Goal: Transaction & Acquisition: Book appointment/travel/reservation

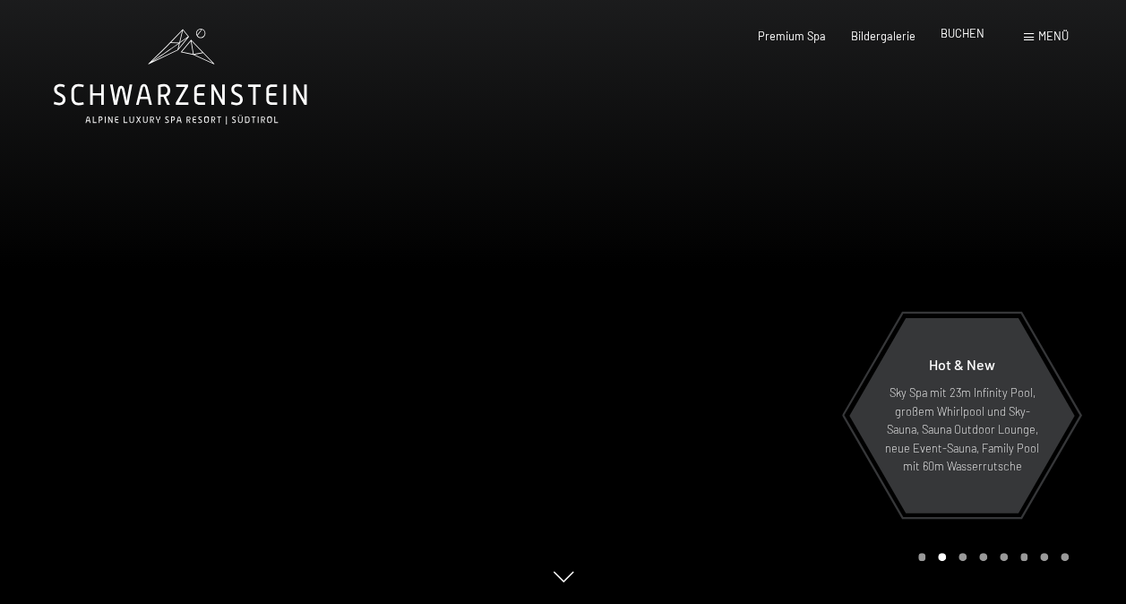
click at [971, 35] on span "BUCHEN" at bounding box center [962, 33] width 44 height 14
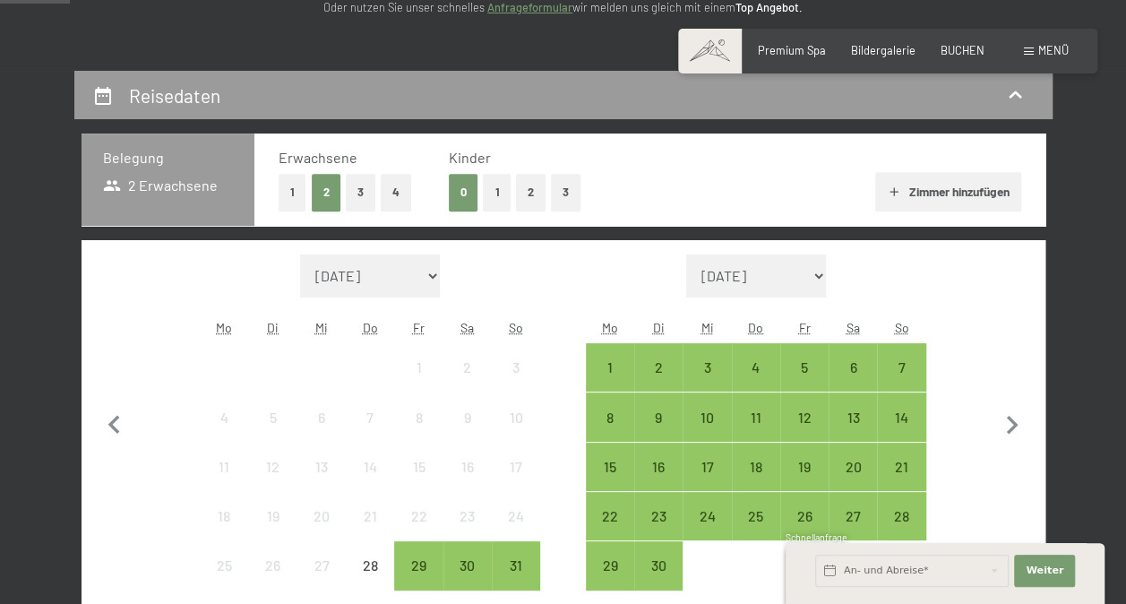
scroll to position [358, 0]
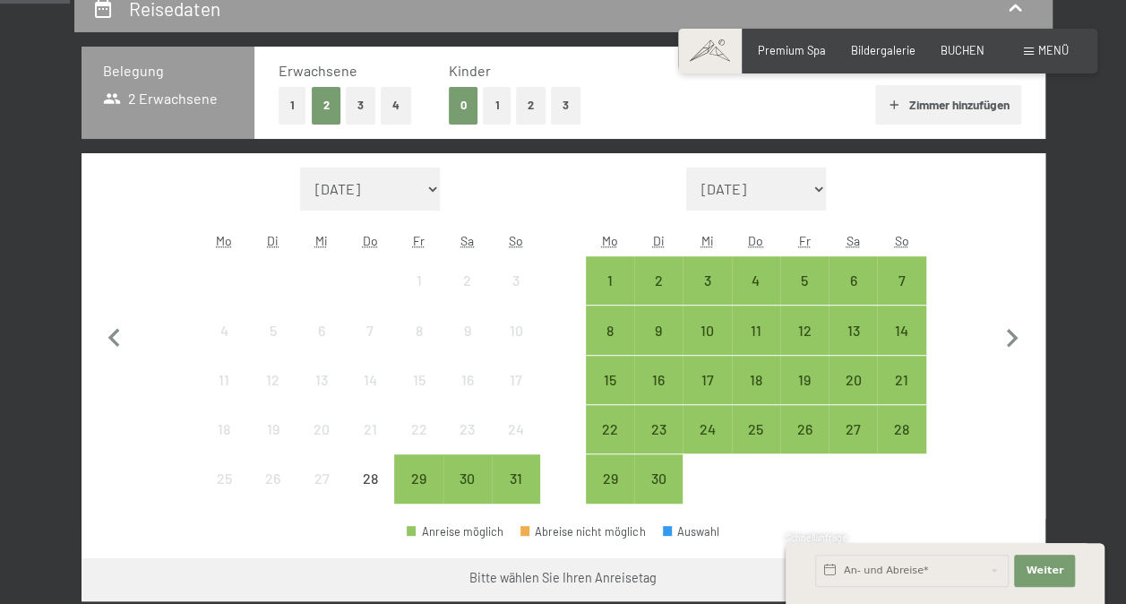
click at [394, 190] on select "[DATE] [DATE] Oktober 2025 [DATE] Dezember 2025 Januar 2026 Februar 2026 März 2…" at bounding box center [370, 188] width 140 height 43
select select "[DATE]"
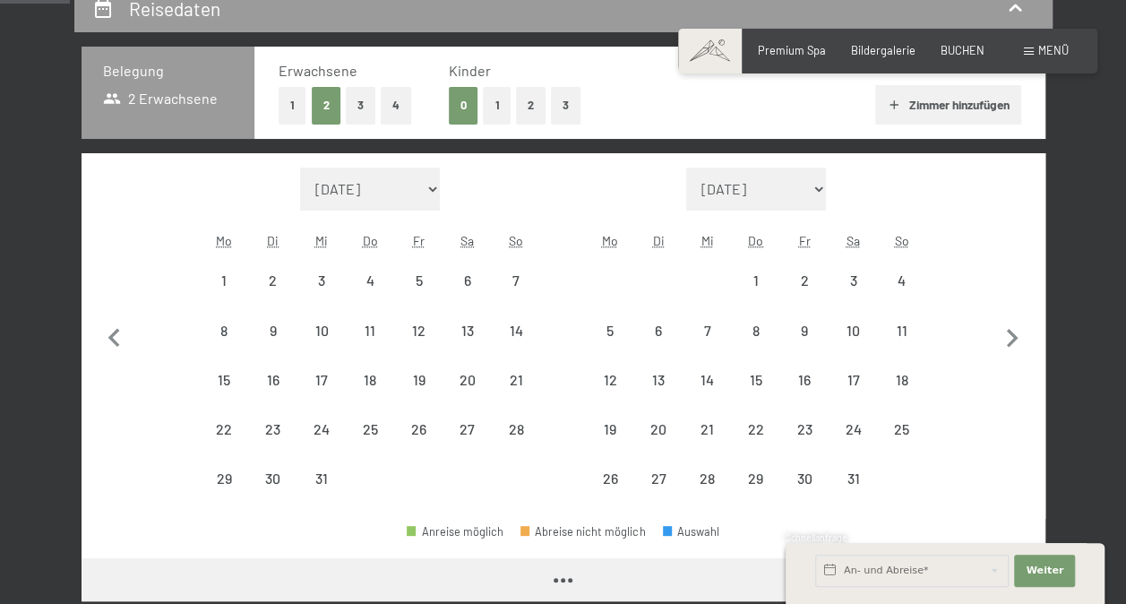
scroll to position [0, 0]
select select "[DATE]"
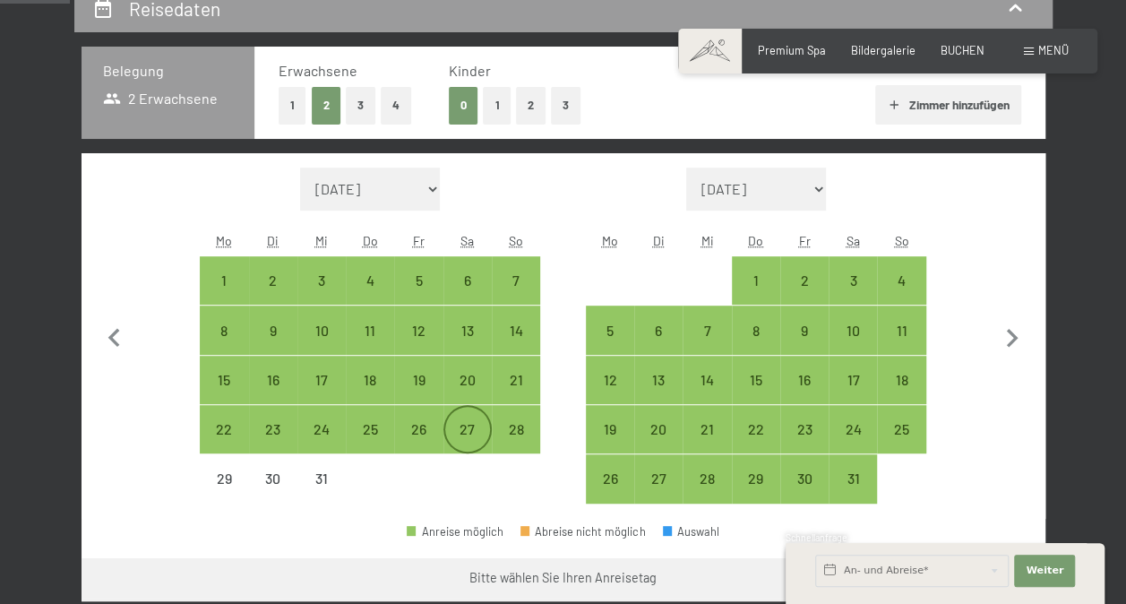
click at [475, 429] on div "27" at bounding box center [467, 444] width 45 height 45
select select "[DATE]"
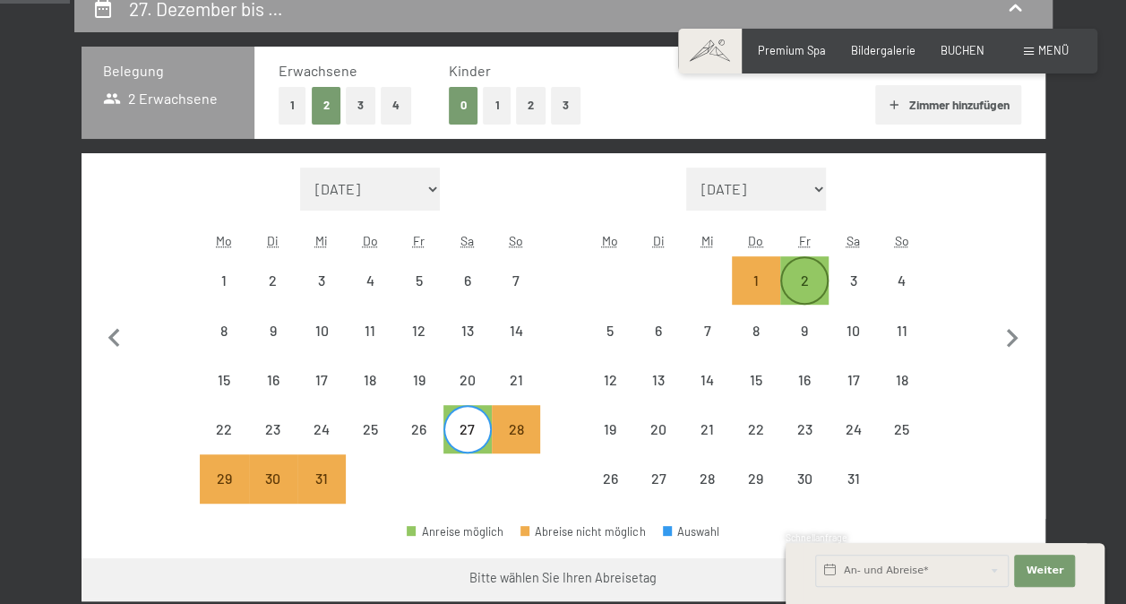
click at [804, 278] on div "2" at bounding box center [804, 295] width 45 height 45
select select "[DATE]"
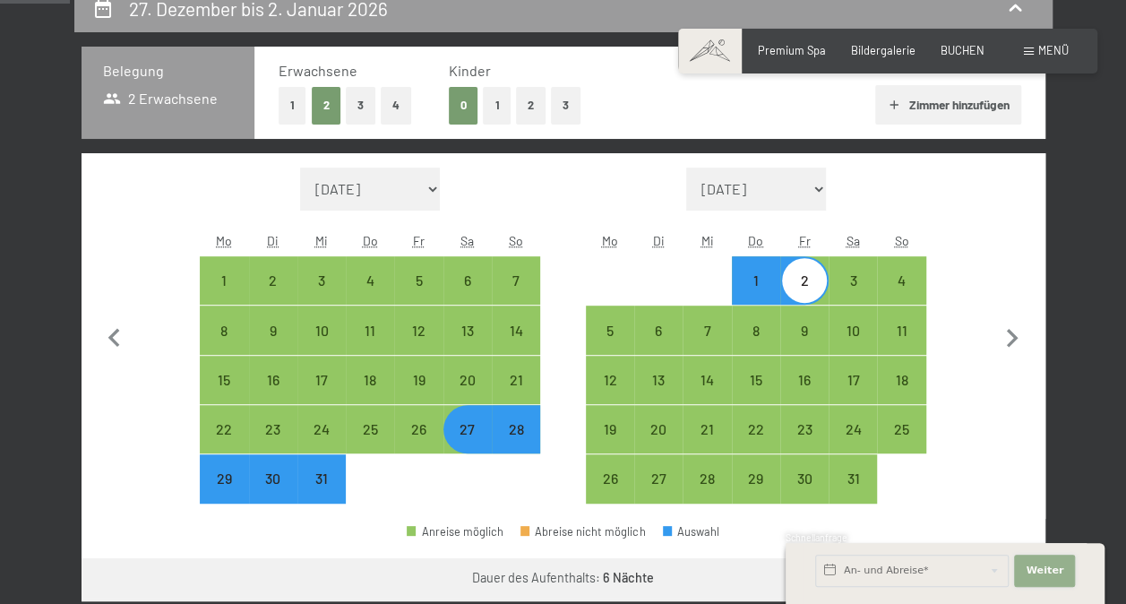
click at [1060, 565] on button "Weiter Adressfelder ausblenden" at bounding box center [1044, 570] width 61 height 32
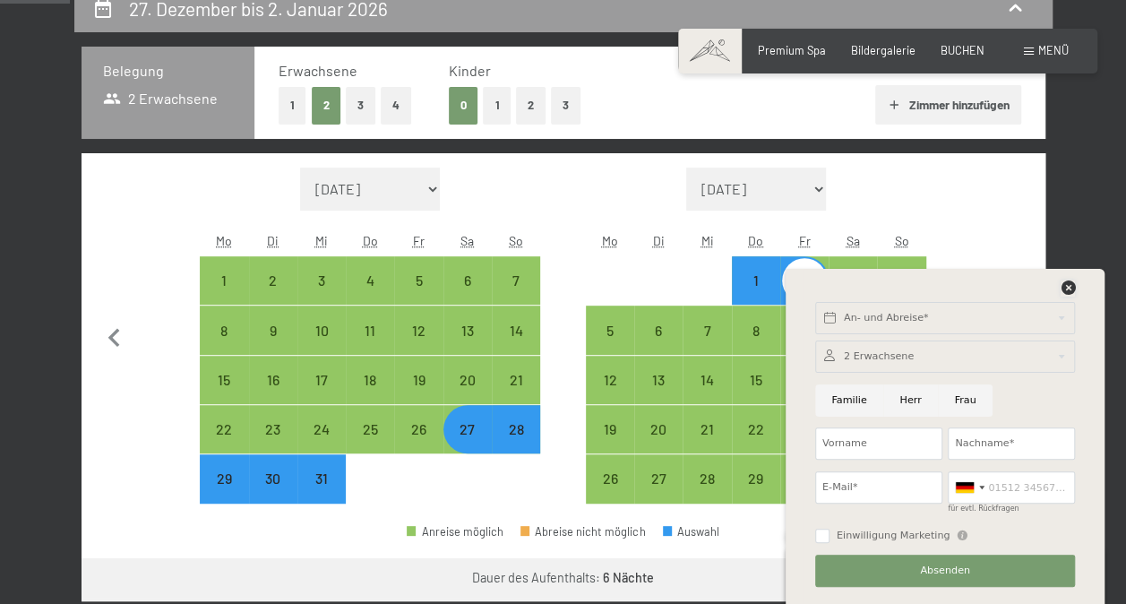
click at [1069, 284] on icon at bounding box center [1067, 287] width 14 height 14
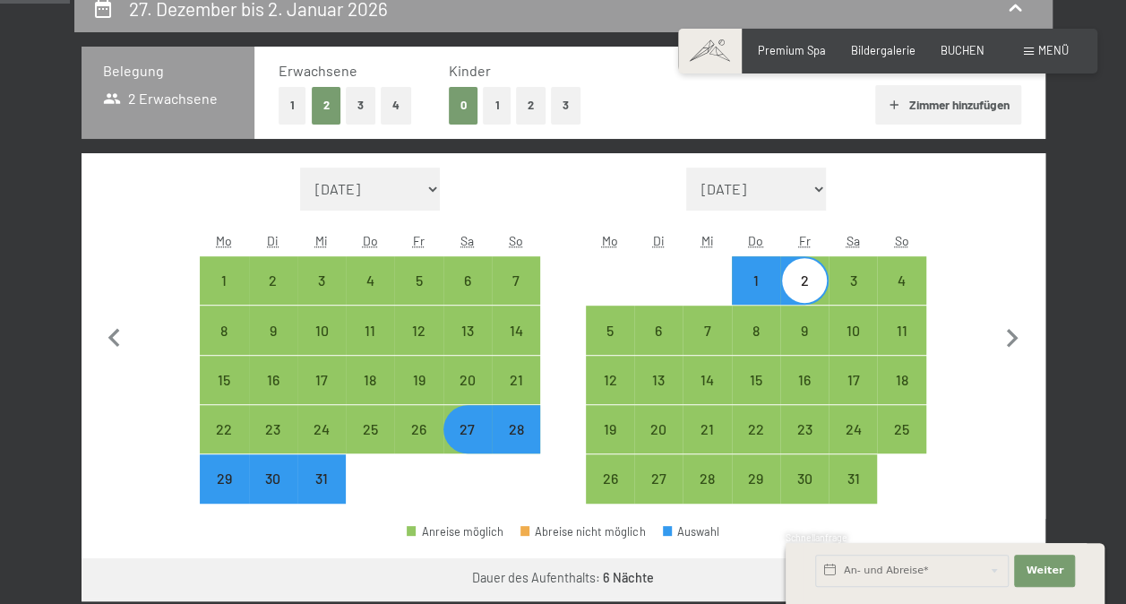
click at [860, 201] on form "Monat/Jahr [DATE] Oktober 2025 [DATE] Dezember 2025 Januar 2026 Februar 2026 Mä…" at bounding box center [756, 188] width 340 height 43
click at [473, 433] on div "27" at bounding box center [467, 444] width 45 height 45
select select "[DATE]"
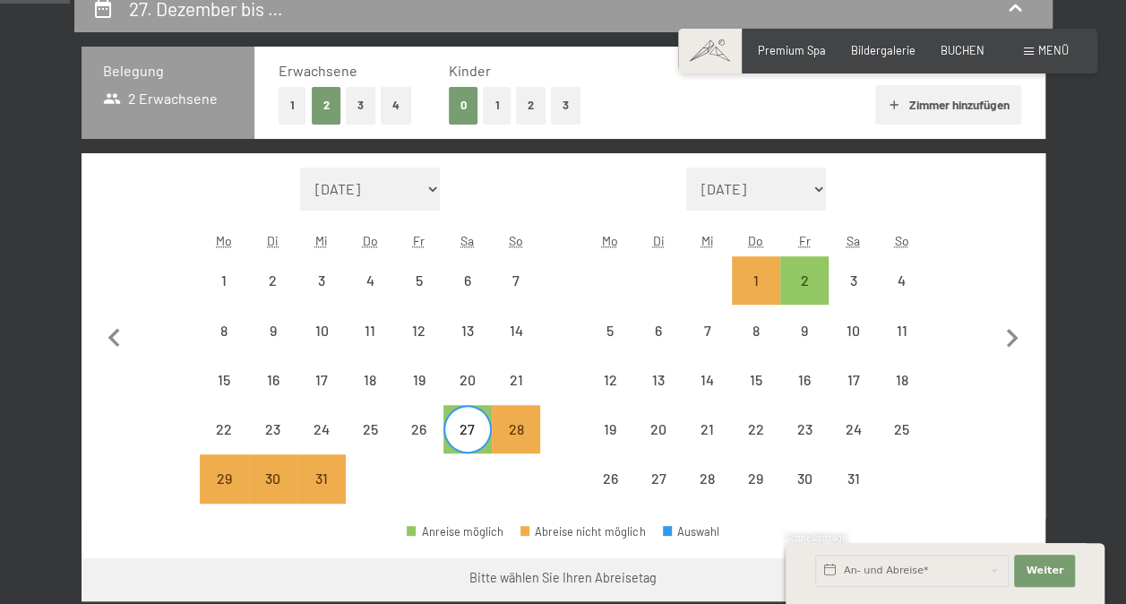
click at [541, 490] on div "Monat/Jahr [DATE] [DATE] Oktober 2025 [DATE] Dezember 2025 Januar 2026 Februar …" at bounding box center [562, 335] width 905 height 337
click at [474, 433] on div "27" at bounding box center [467, 444] width 45 height 45
select select "[DATE]"
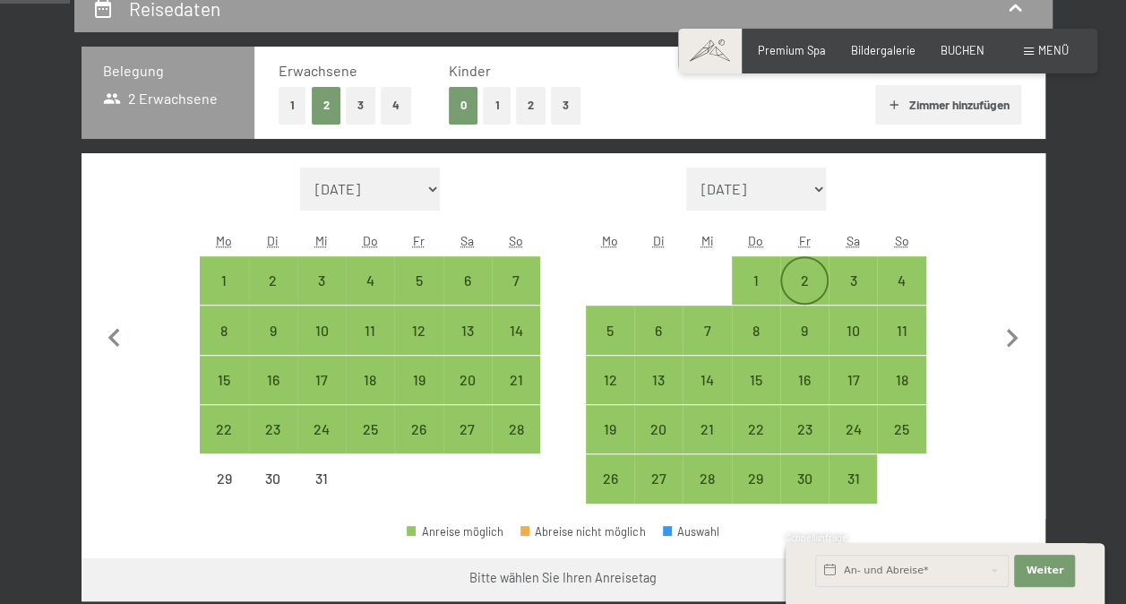
click at [790, 270] on div "2" at bounding box center [804, 280] width 45 height 45
select select "[DATE]"
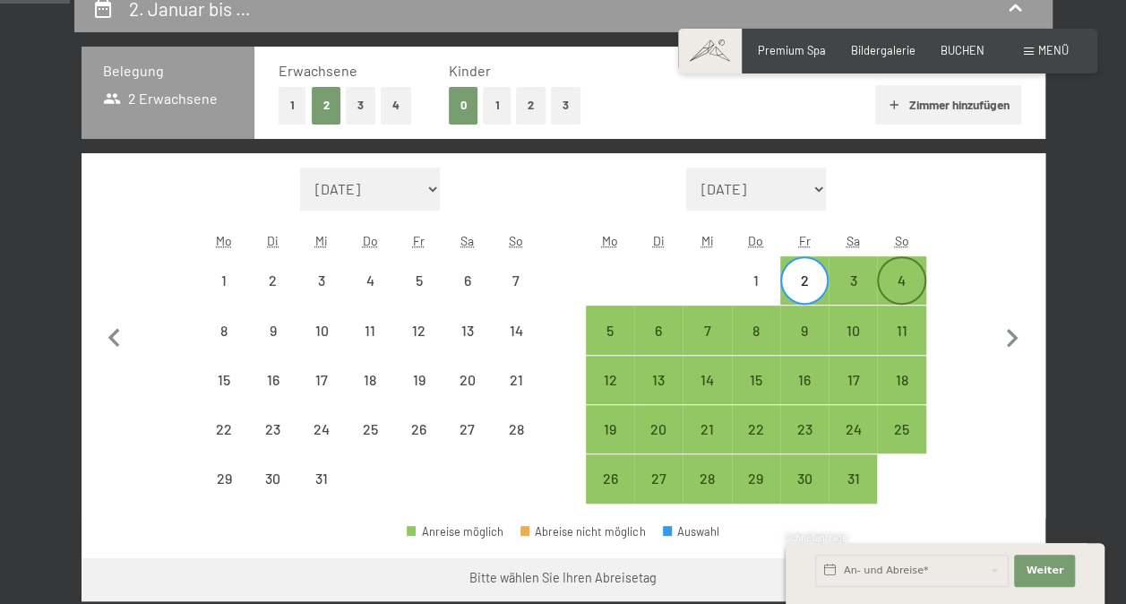
click at [912, 283] on div "4" at bounding box center [900, 295] width 45 height 45
select select "[DATE]"
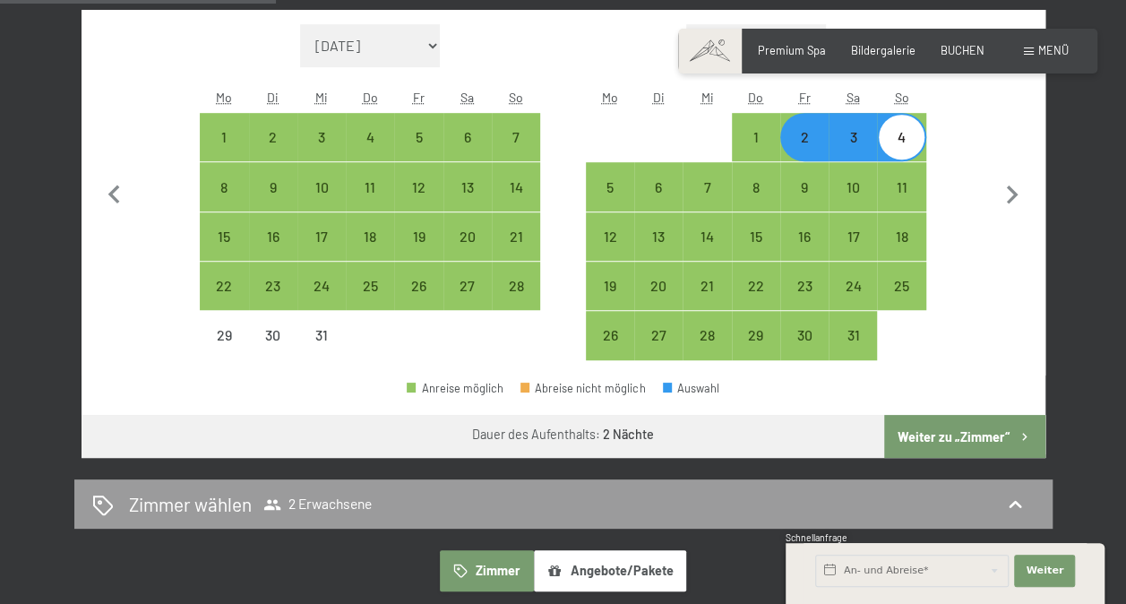
scroll to position [537, 0]
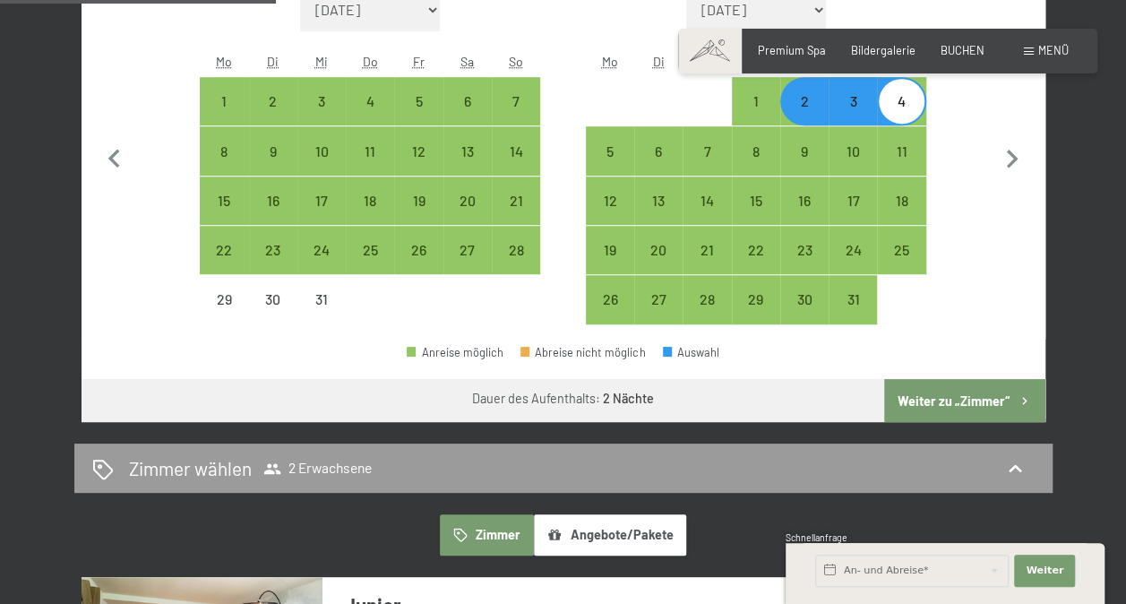
click at [959, 404] on button "Weiter zu „Zimmer“" at bounding box center [964, 400] width 160 height 43
select select "[DATE]"
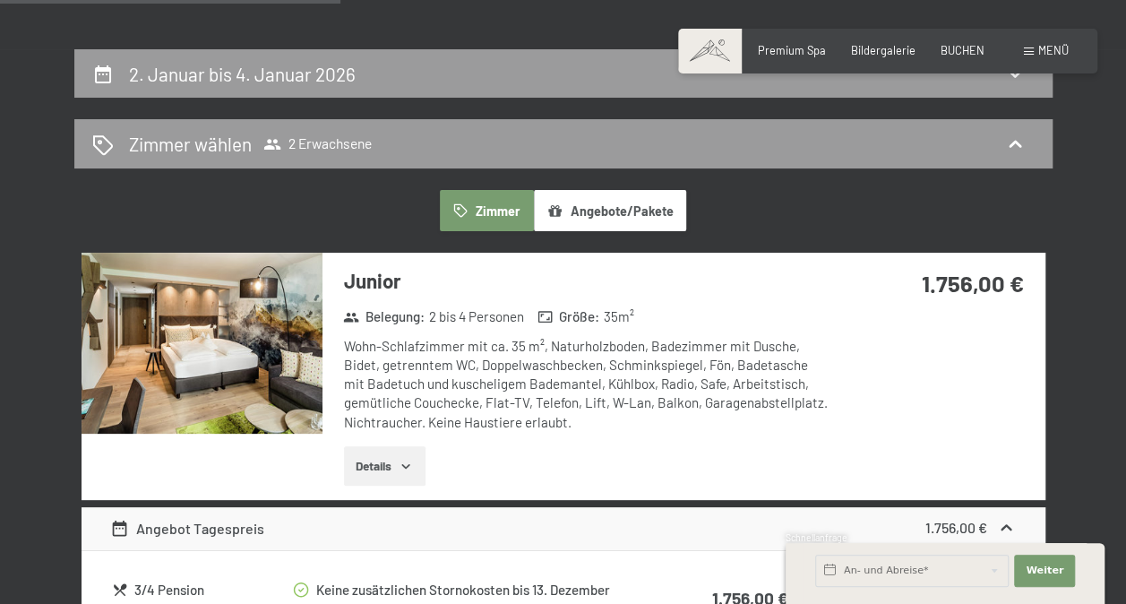
scroll to position [253, 0]
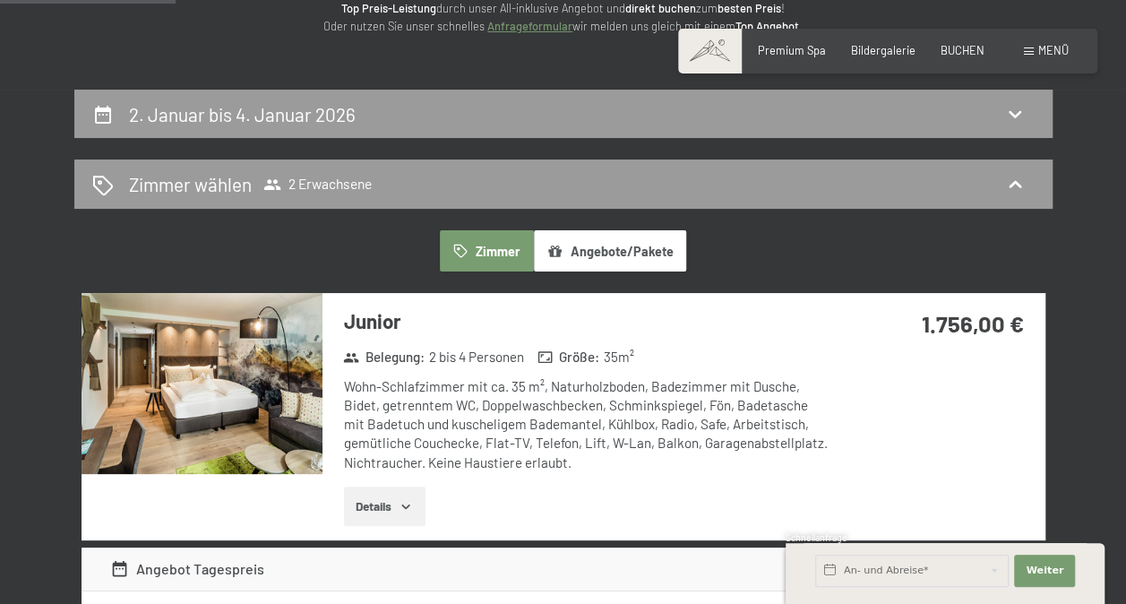
click at [256, 373] on img at bounding box center [201, 383] width 241 height 181
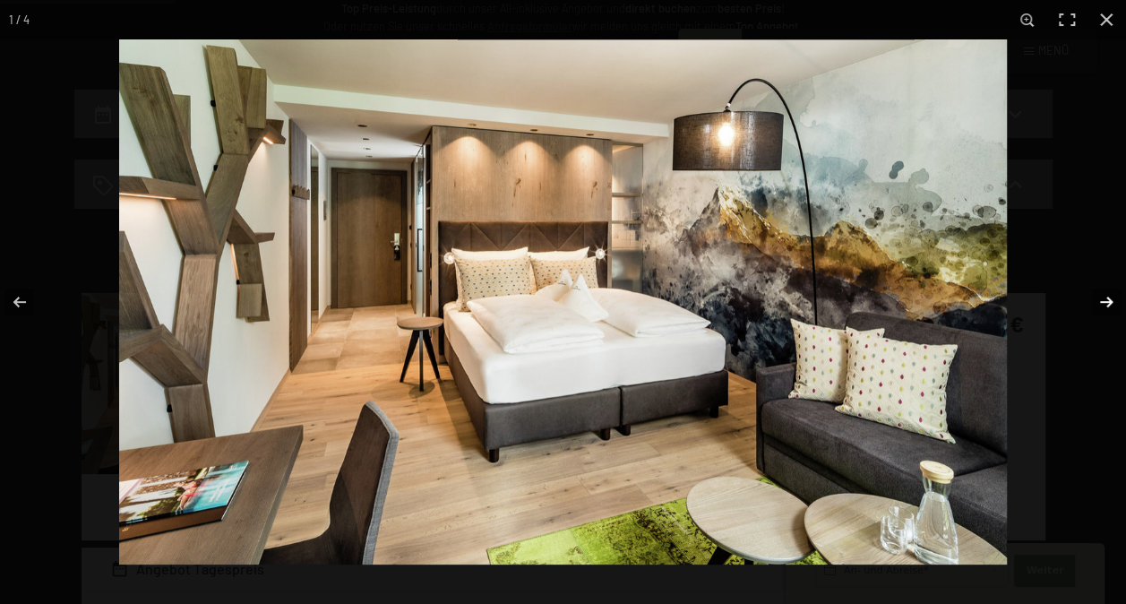
click at [1114, 297] on button "button" at bounding box center [1094, 302] width 63 height 90
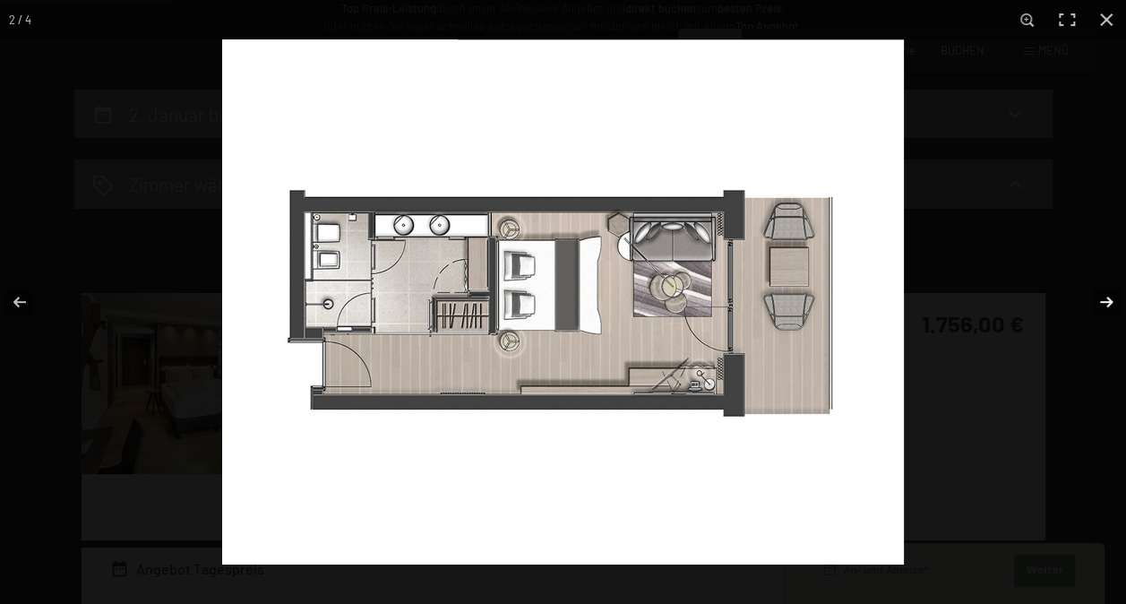
click at [1110, 295] on button "button" at bounding box center [1094, 302] width 63 height 90
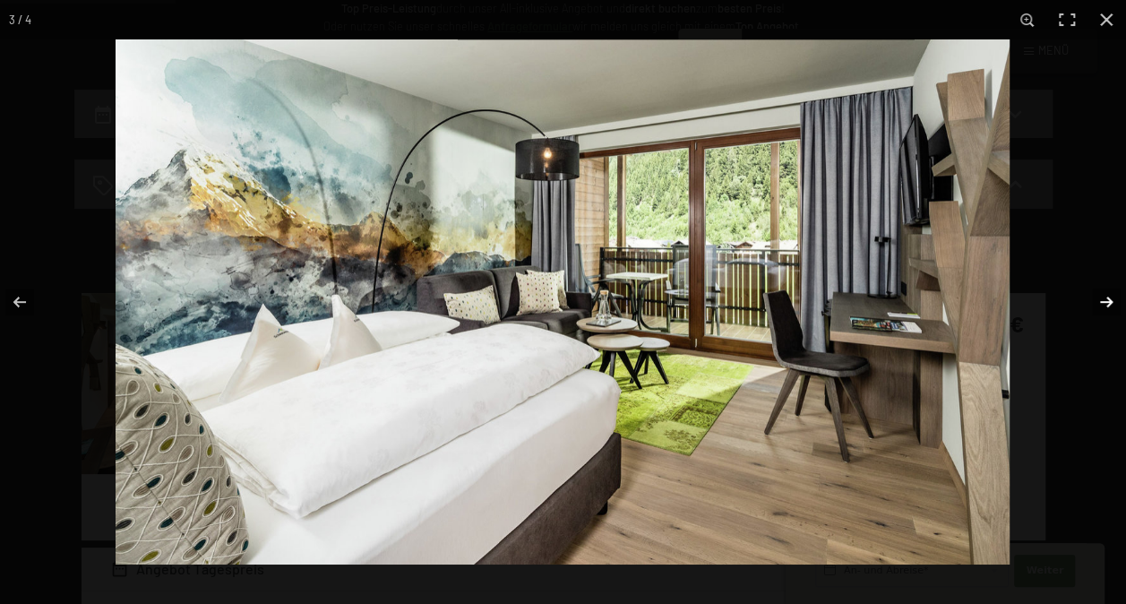
click at [1110, 295] on button "button" at bounding box center [1094, 302] width 63 height 90
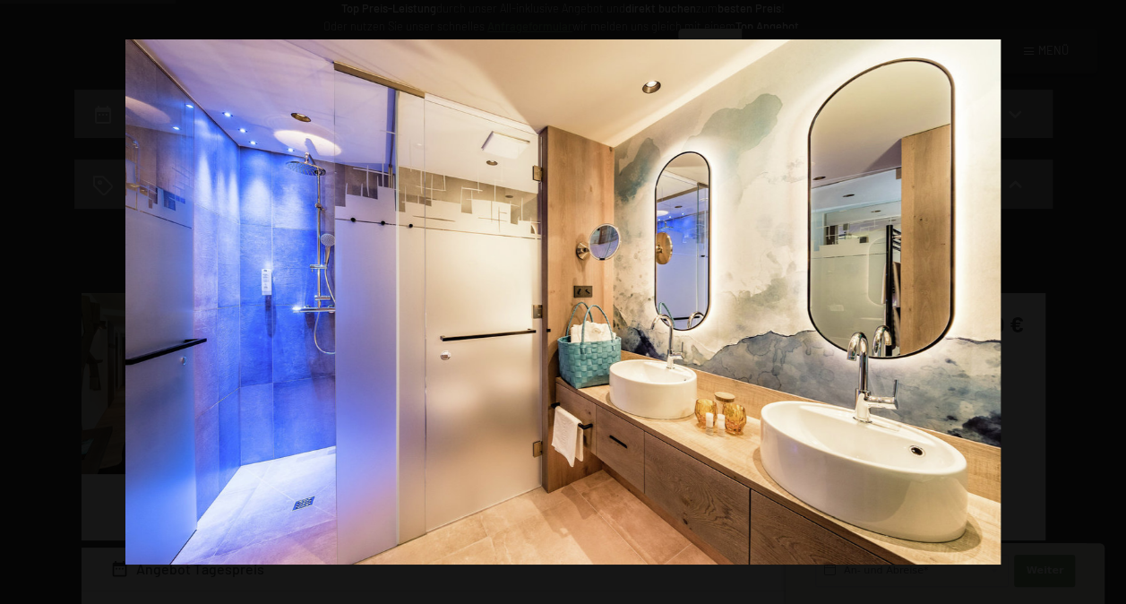
click at [1110, 295] on button "button" at bounding box center [1094, 302] width 63 height 90
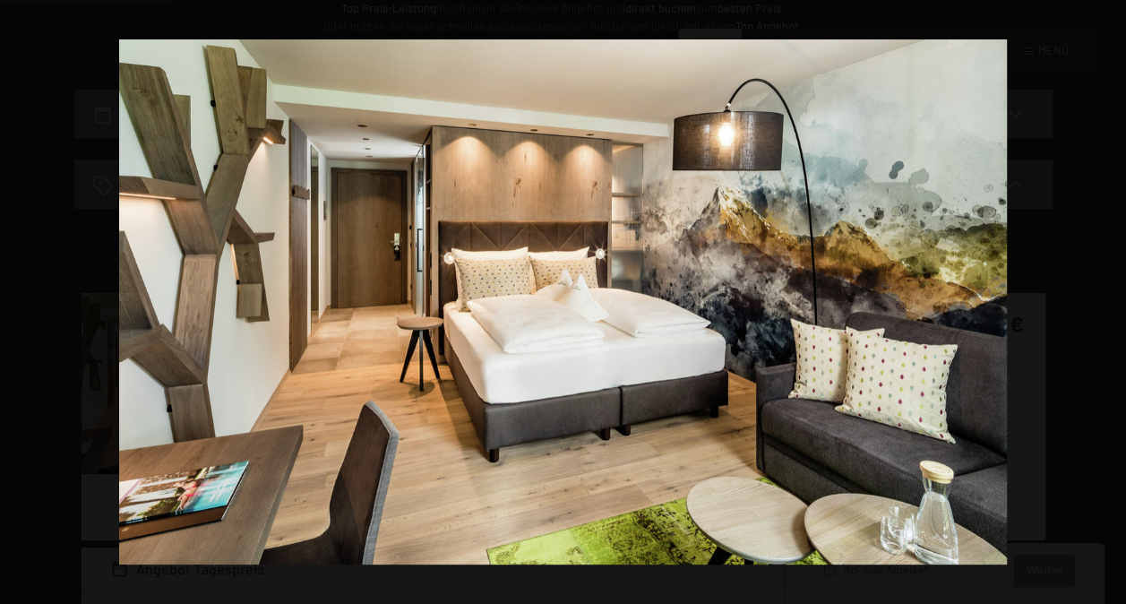
click at [1110, 295] on button "button" at bounding box center [1094, 302] width 63 height 90
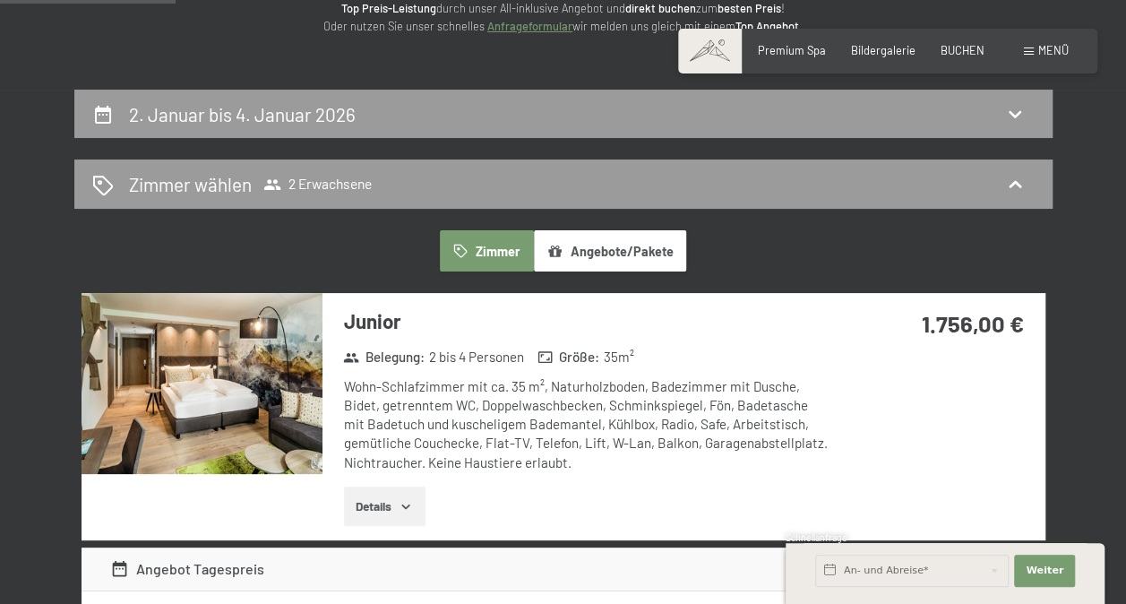
click at [0, 0] on button "button" at bounding box center [0, 0] width 0 height 0
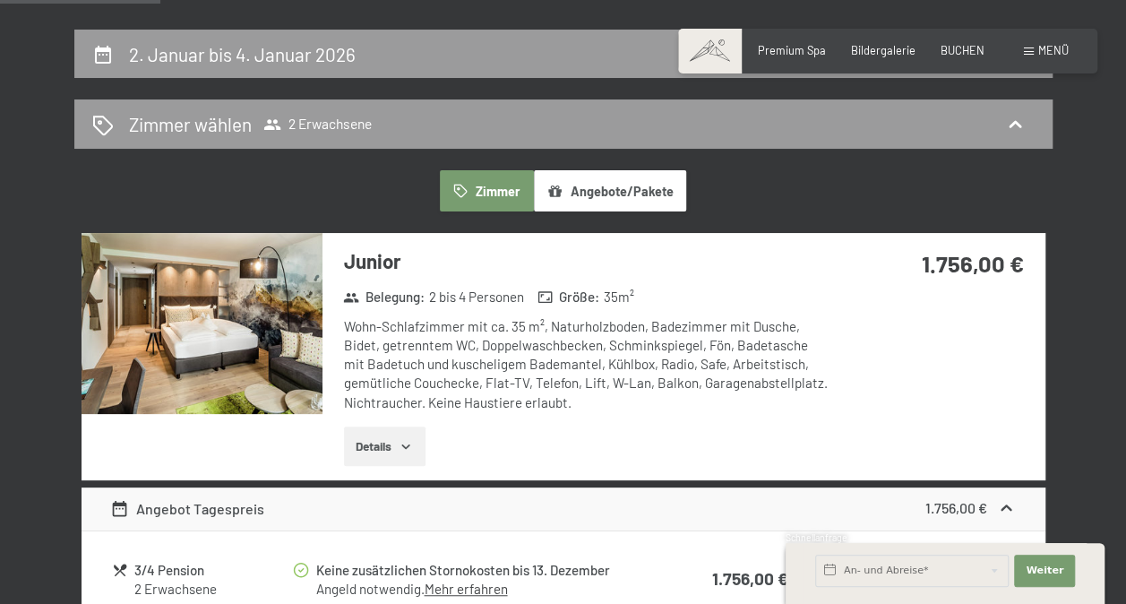
scroll to position [432, 0]
